Goal: Task Accomplishment & Management: Use online tool/utility

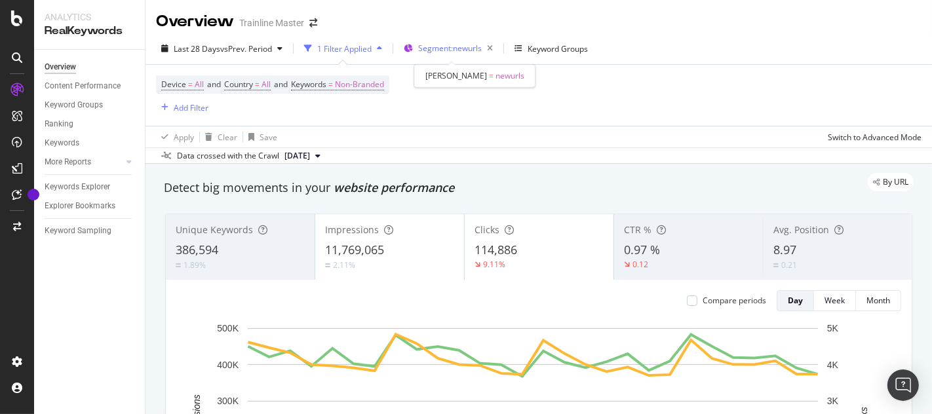
click at [455, 49] on span "Segment: newurls" at bounding box center [450, 48] width 64 height 11
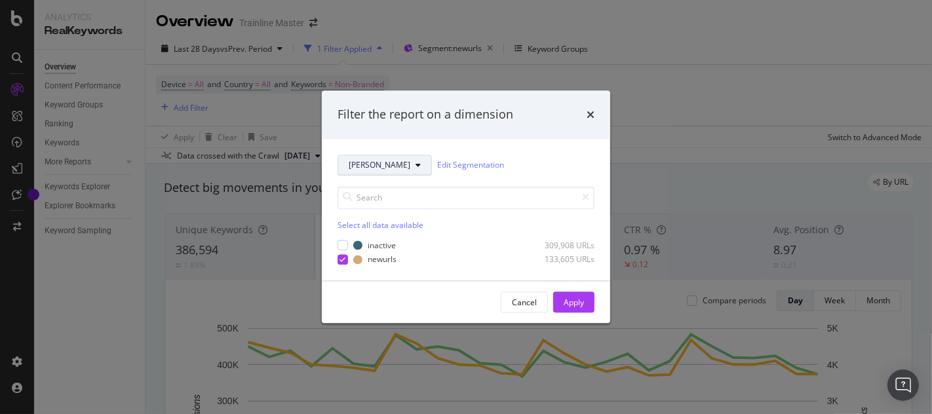
click at [416, 166] on icon "modal" at bounding box center [418, 165] width 5 height 8
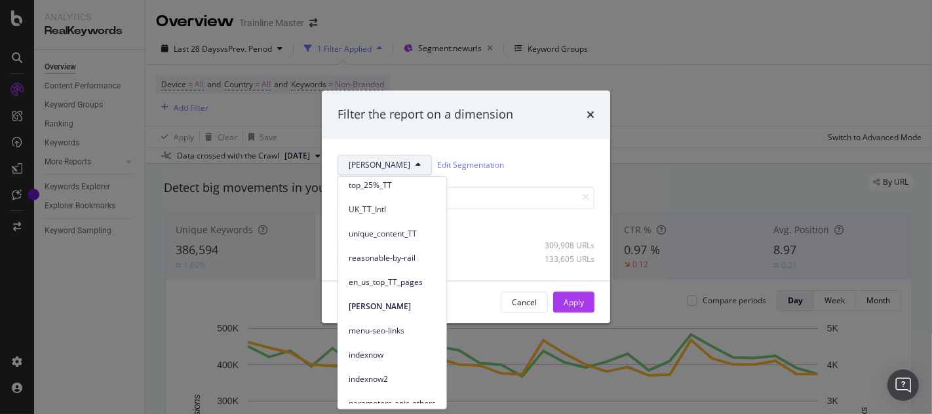
scroll to position [250, 0]
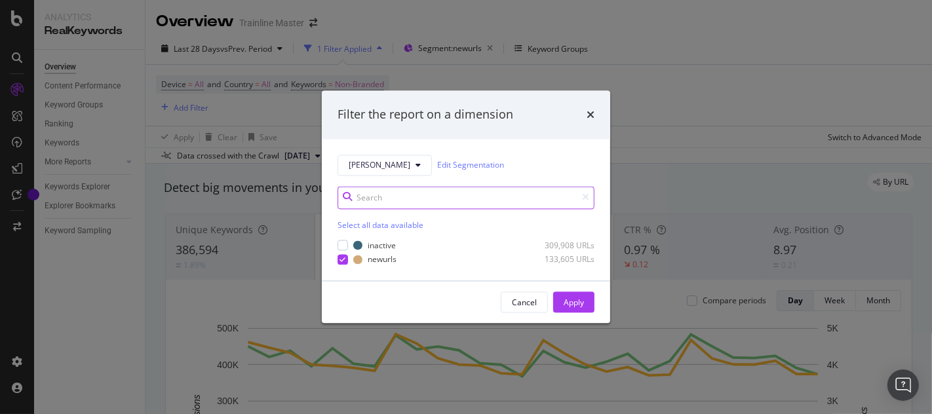
click at [528, 196] on input "modal" at bounding box center [466, 197] width 257 height 23
